Goal: Answer question/provide support: Share knowledge or assist other users

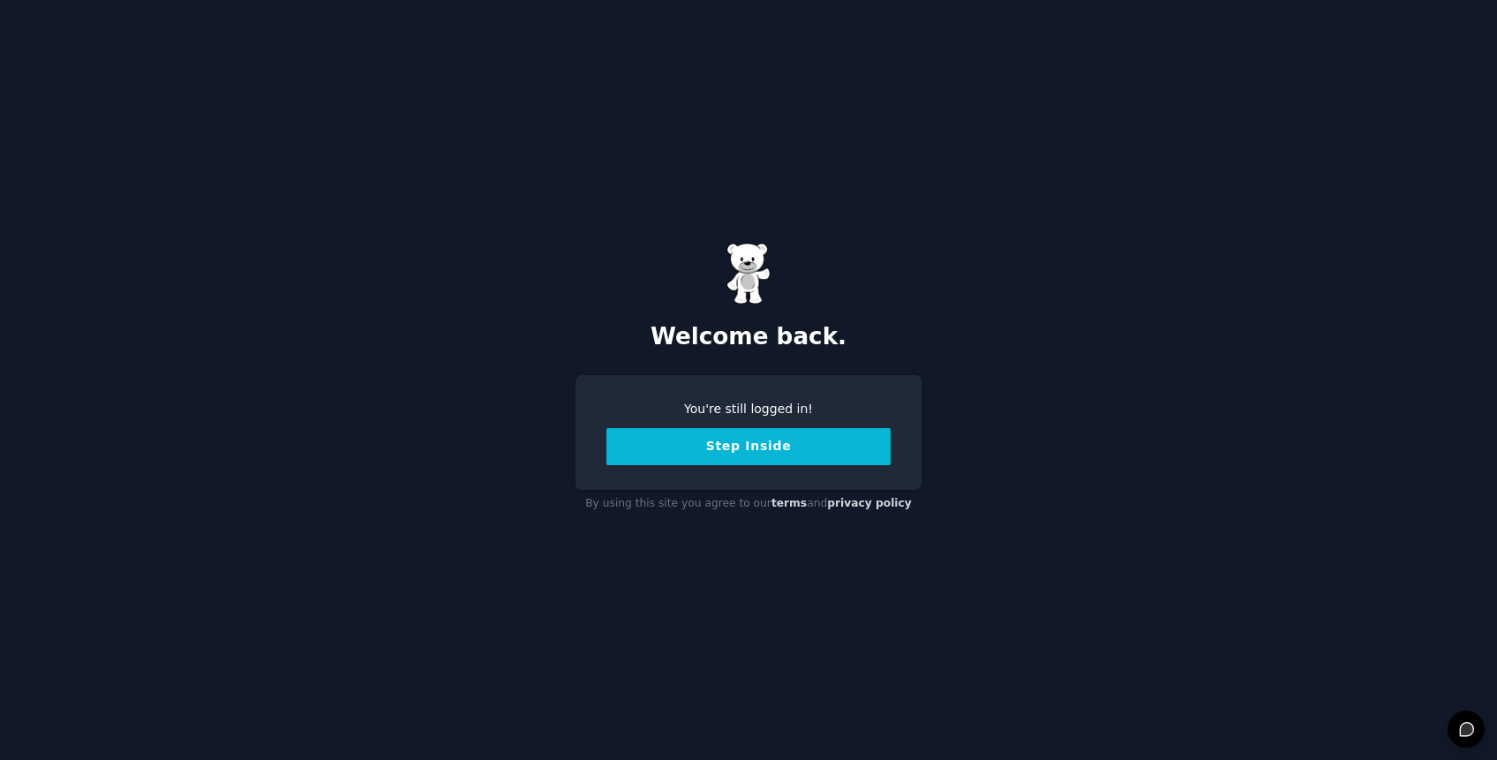
click at [685, 463] on button "Step Inside" at bounding box center [748, 446] width 284 height 37
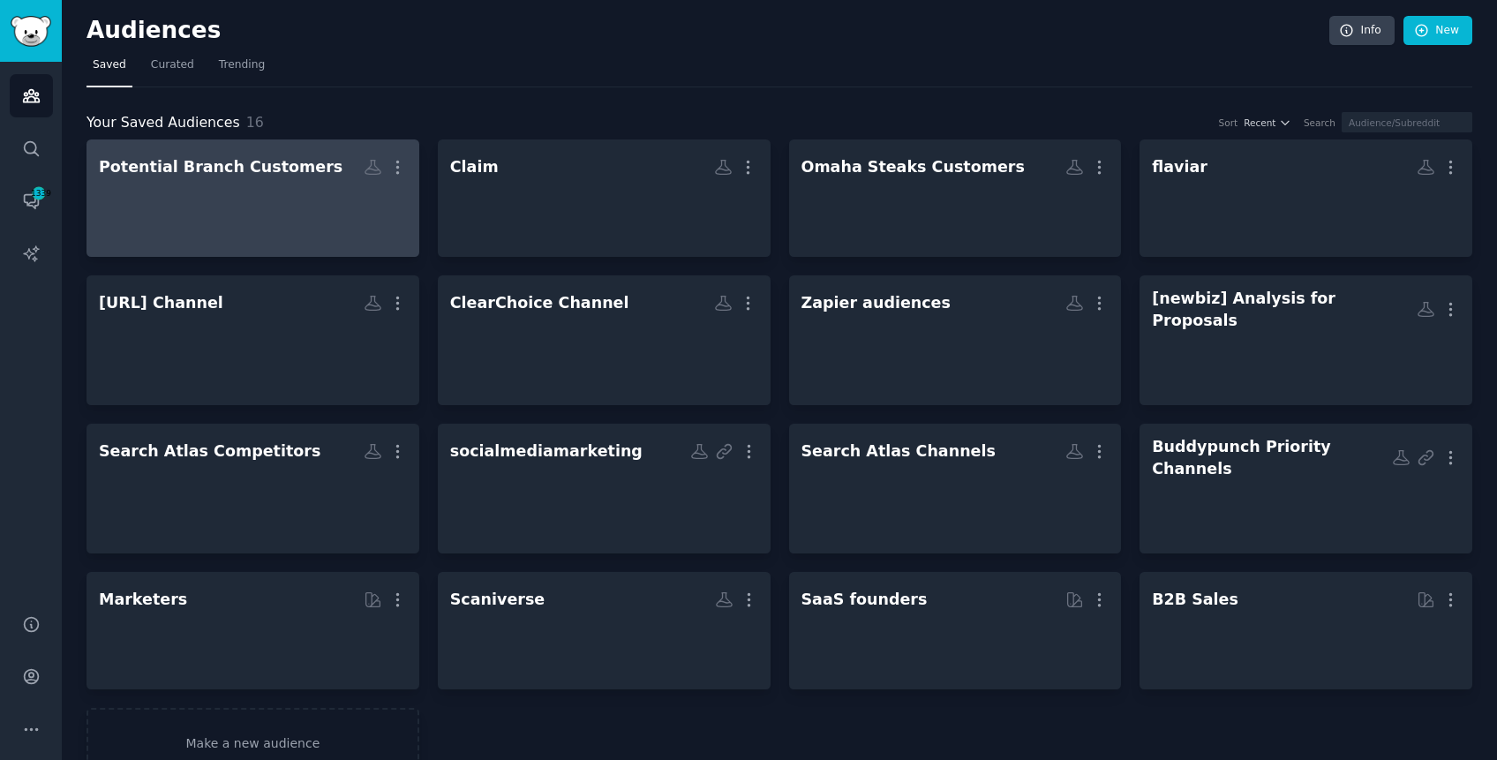
click at [319, 229] on div at bounding box center [253, 214] width 308 height 62
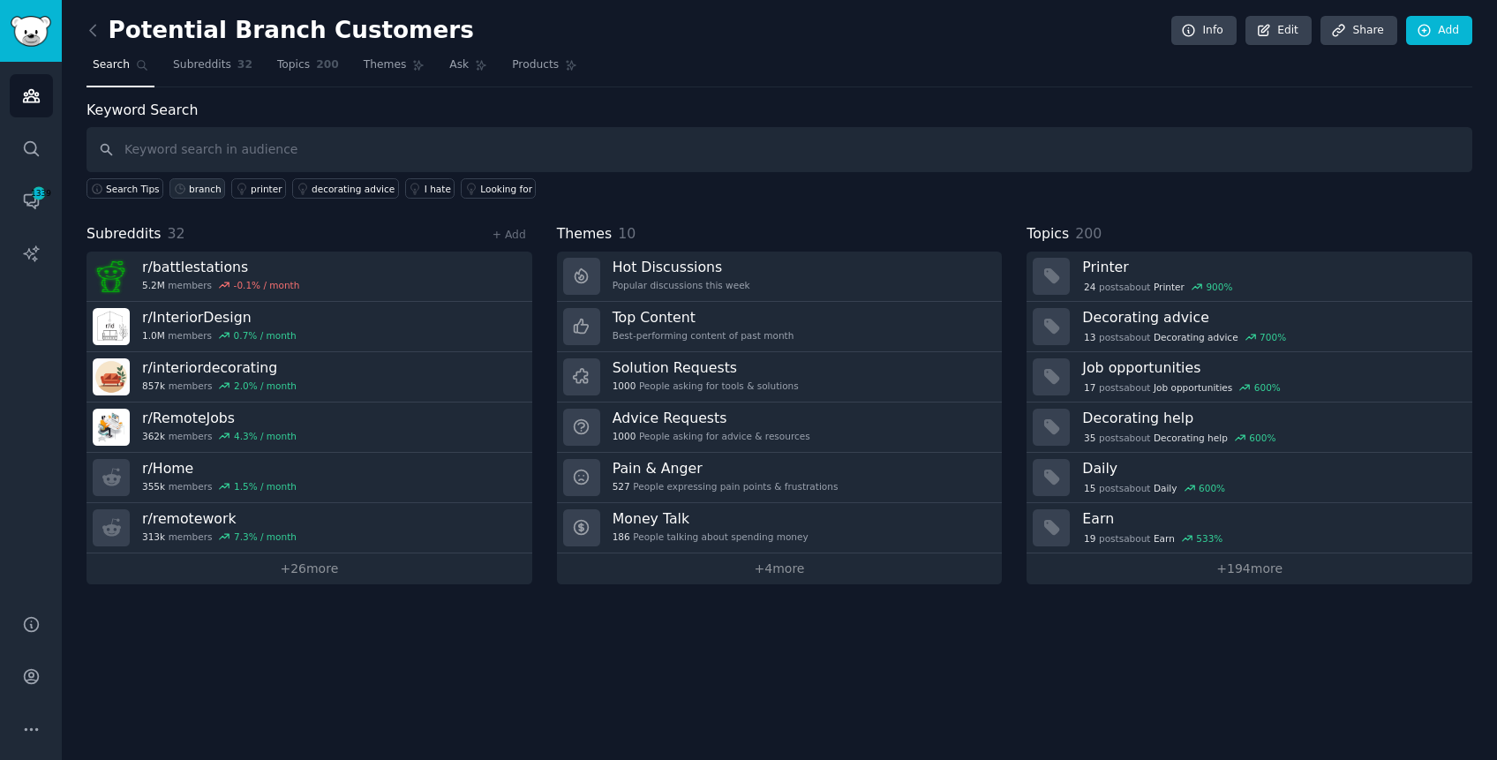
click at [206, 189] on div "branch" at bounding box center [205, 189] width 33 height 12
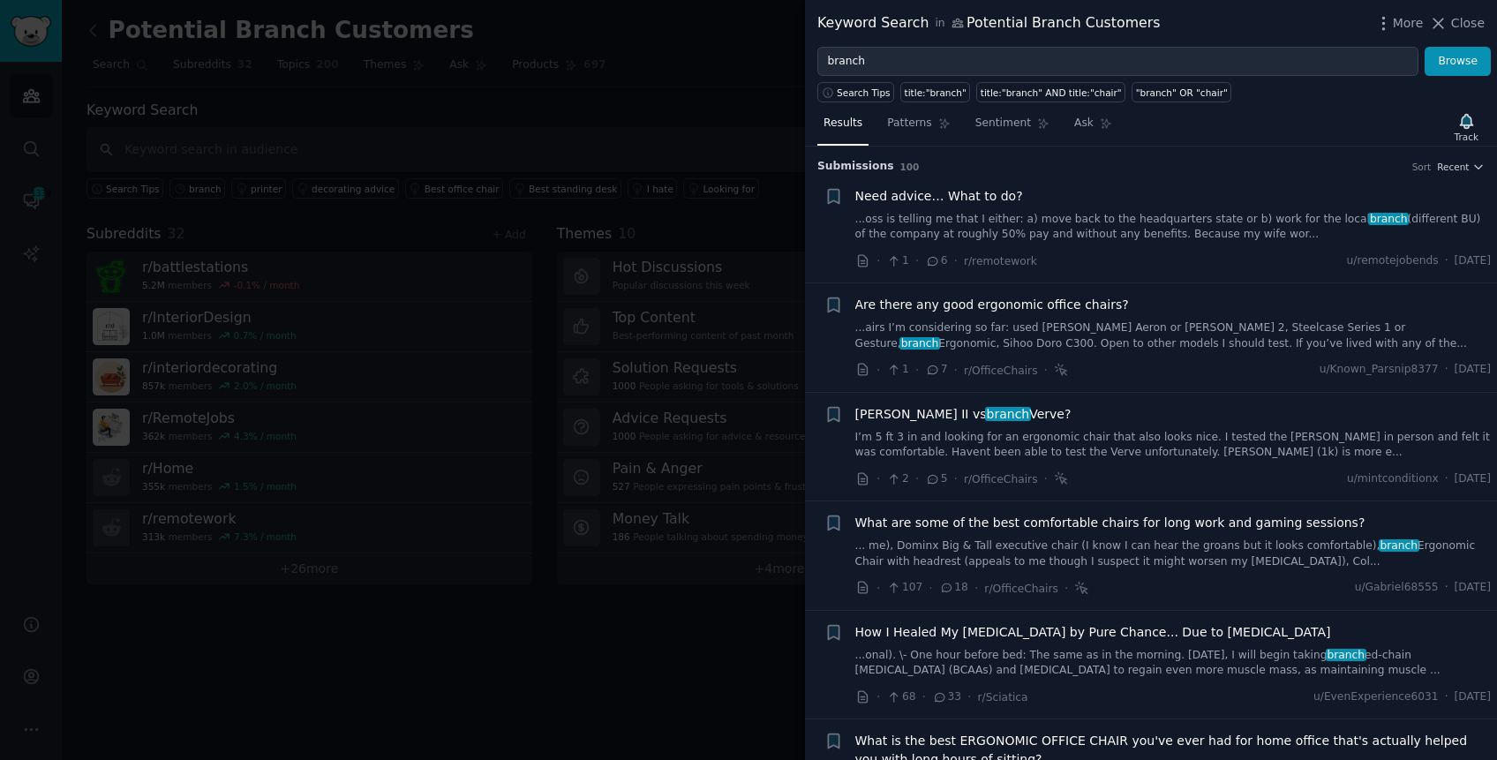
click at [1162, 319] on div "Are there any good ergonomic office chairs? ...airs I’m considering so far: use…" at bounding box center [1173, 324] width 636 height 56
click at [1160, 332] on link "...airs I’m considering so far: used [PERSON_NAME] Aeron or [PERSON_NAME] 2, St…" at bounding box center [1173, 335] width 636 height 31
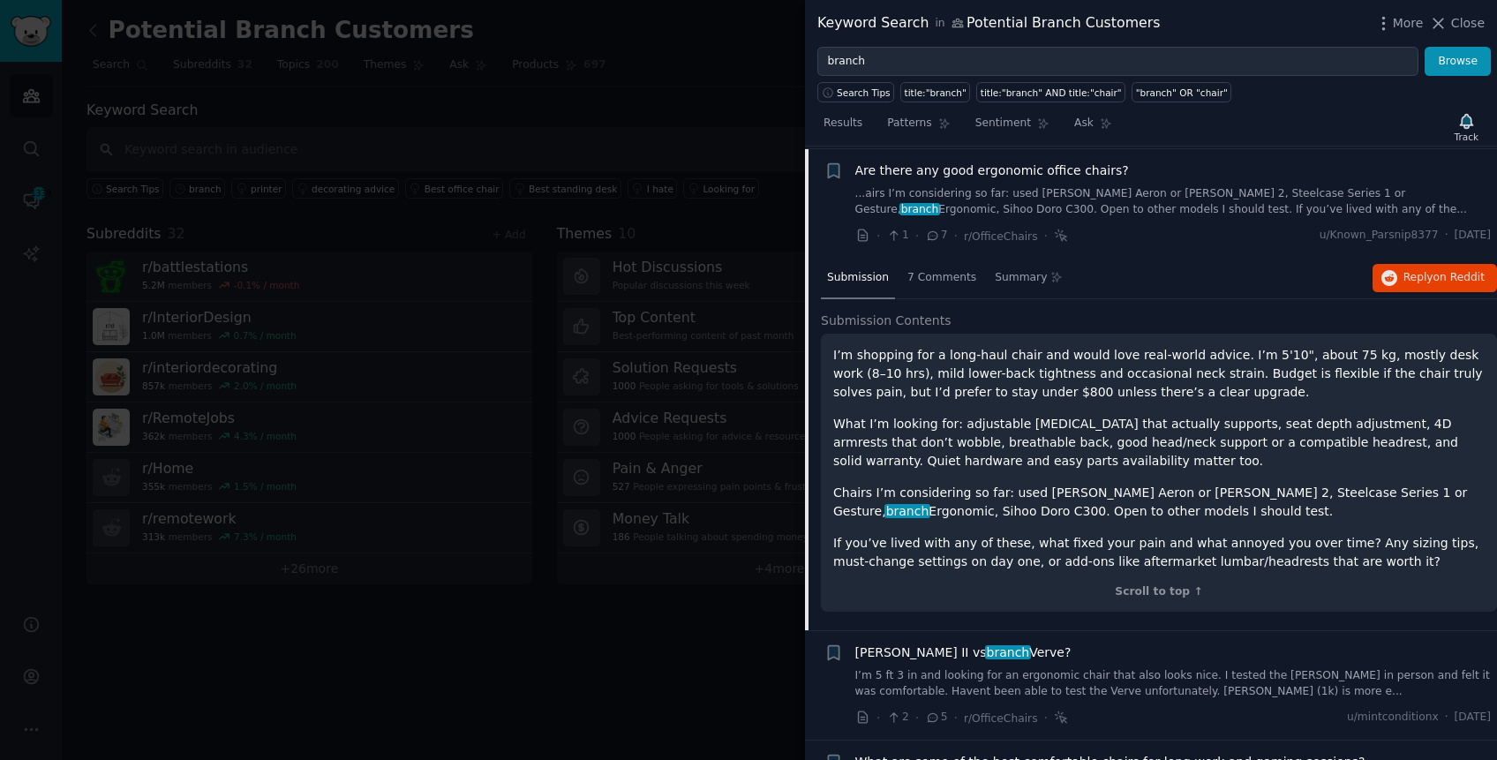
scroll to position [137, 0]
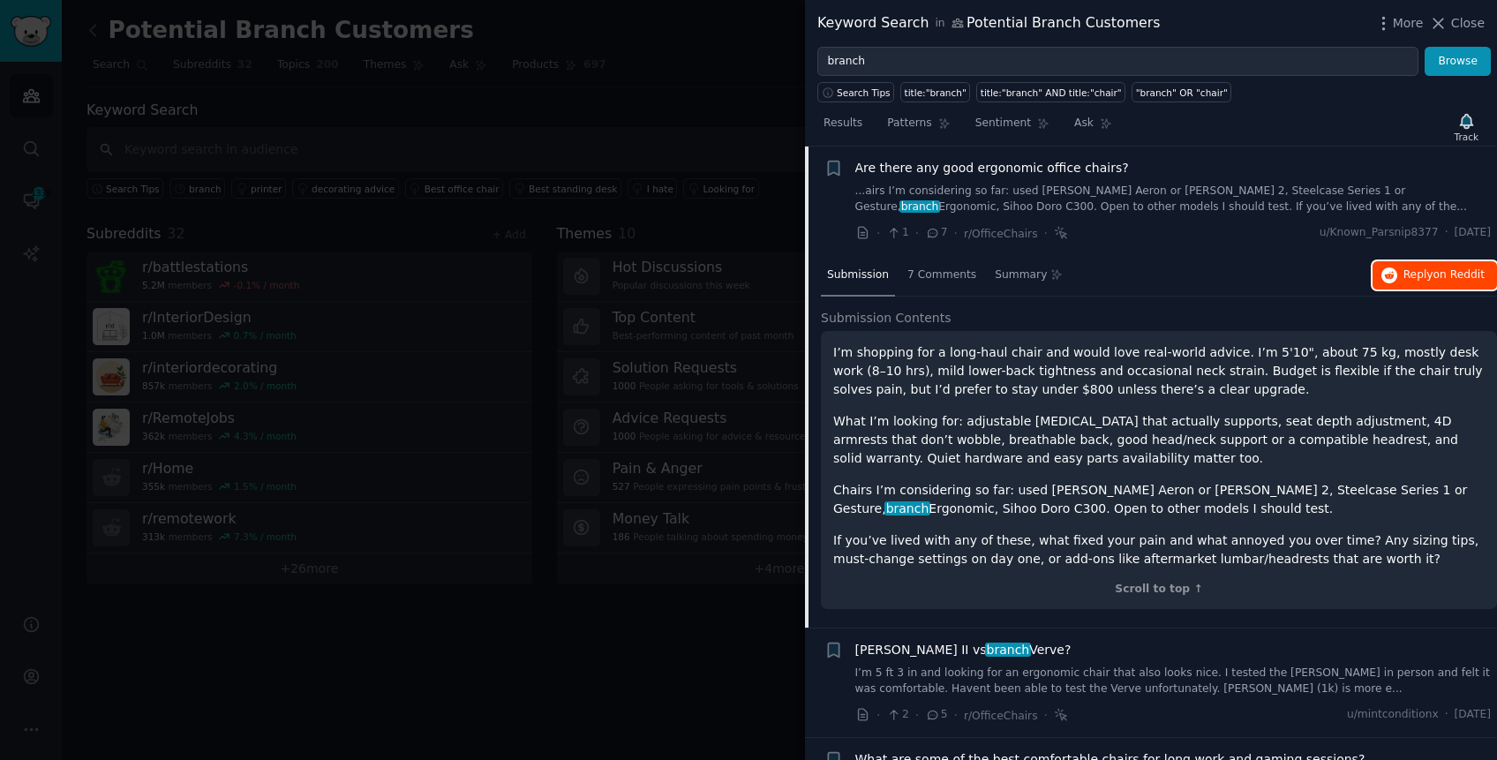
click at [1393, 279] on button "Reply on Reddit" at bounding box center [1434, 275] width 124 height 28
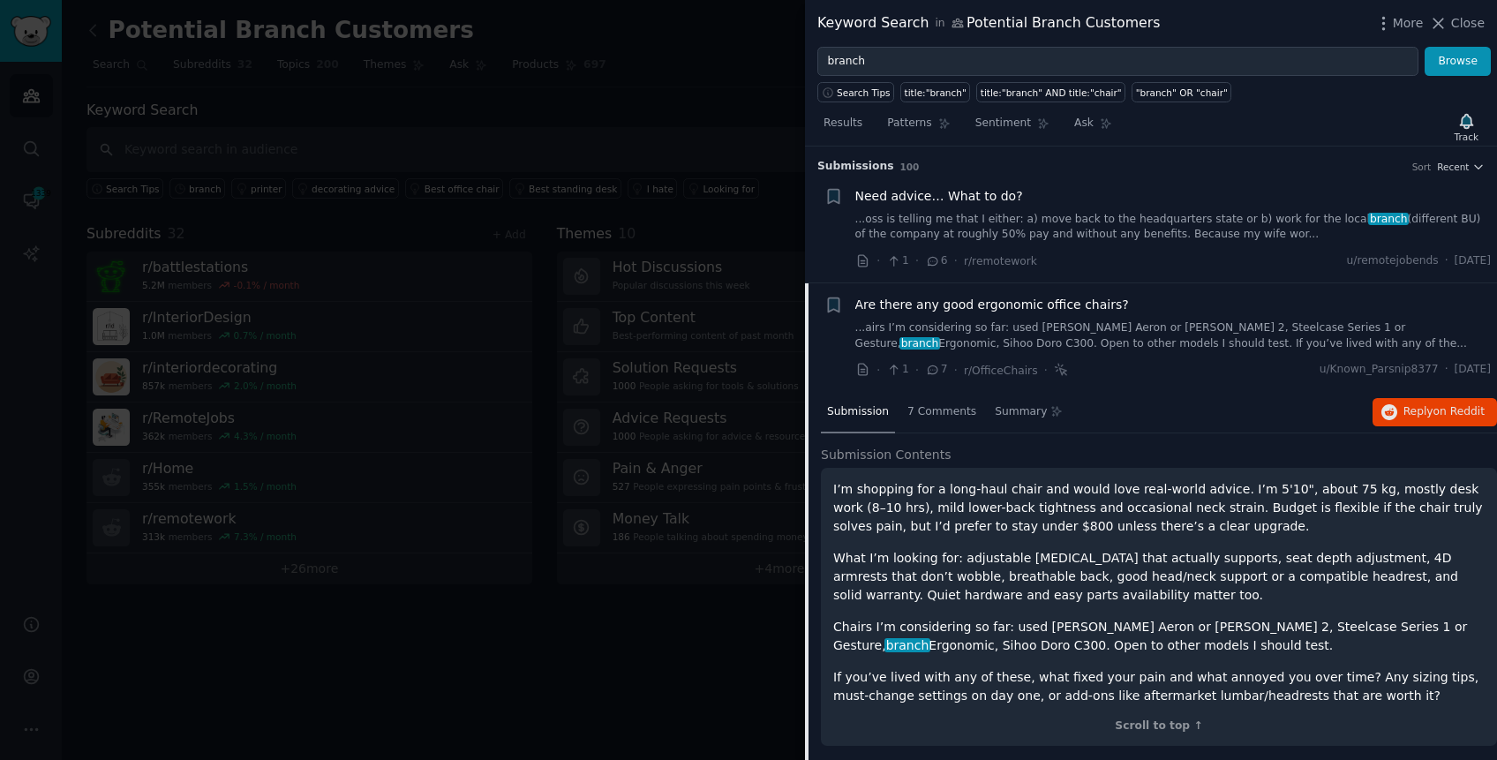
click at [642, 118] on div at bounding box center [748, 380] width 1497 height 760
